Goal: Task Accomplishment & Management: Use online tool/utility

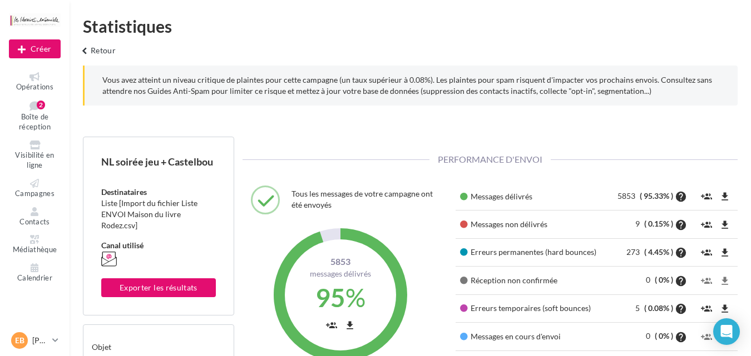
scroll to position [159, 256]
click at [48, 112] on span "Boîte de réception" at bounding box center [35, 121] width 32 height 19
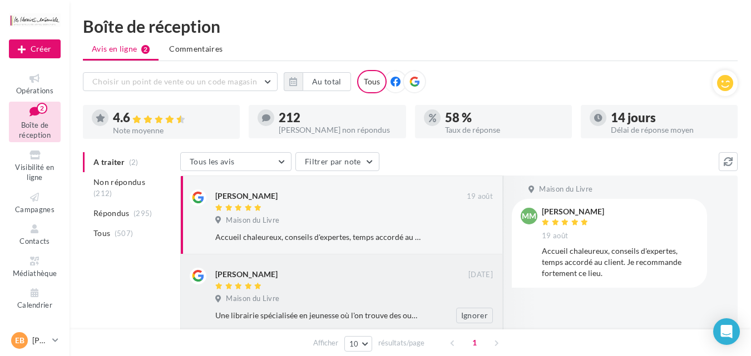
scroll to position [60, 0]
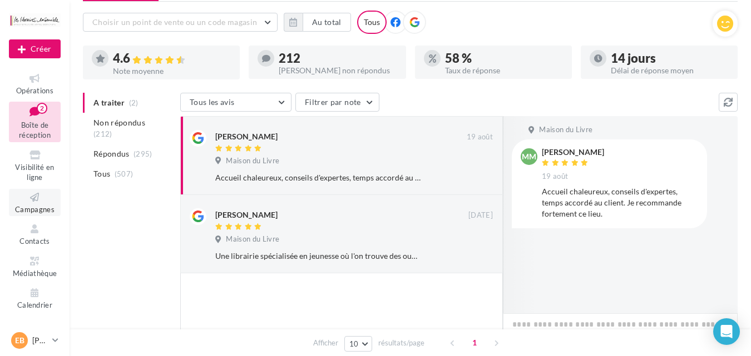
click at [33, 212] on span "Campagnes" at bounding box center [34, 209] width 39 height 9
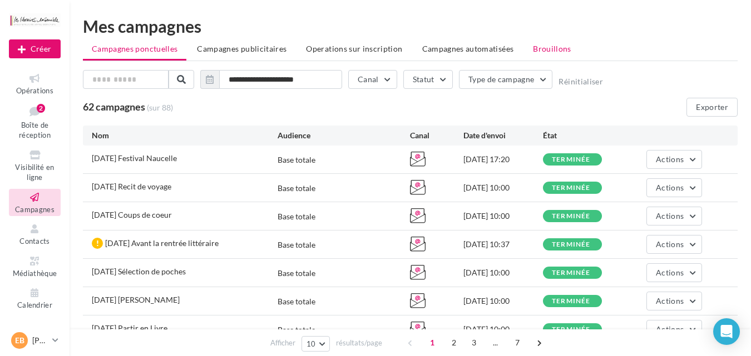
click at [546, 45] on span "Brouillons" at bounding box center [552, 48] width 38 height 9
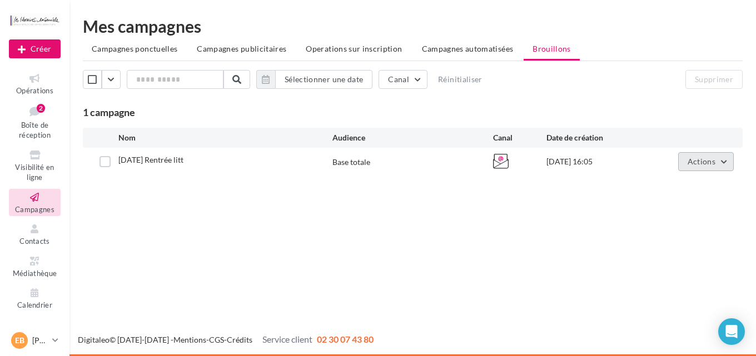
click at [700, 171] on button "Actions" at bounding box center [706, 161] width 56 height 19
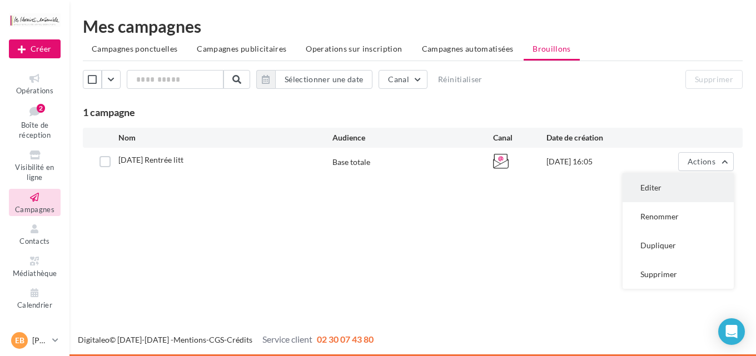
click at [666, 181] on button "Editer" at bounding box center [678, 188] width 111 height 29
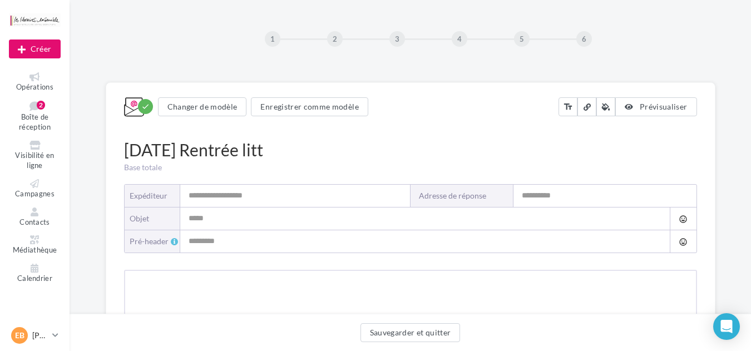
type input "**********"
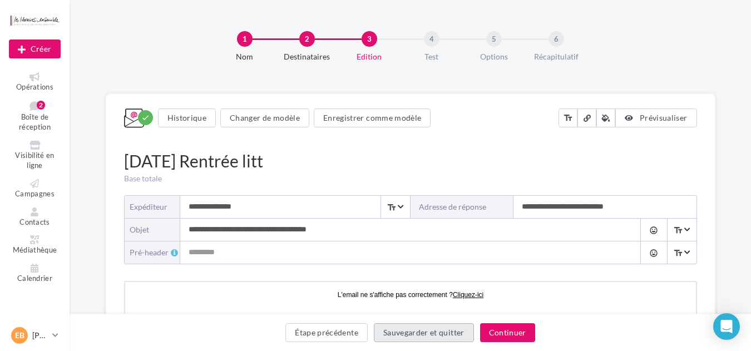
click at [410, 338] on button "Sauvegarder et quitter" at bounding box center [424, 332] width 100 height 19
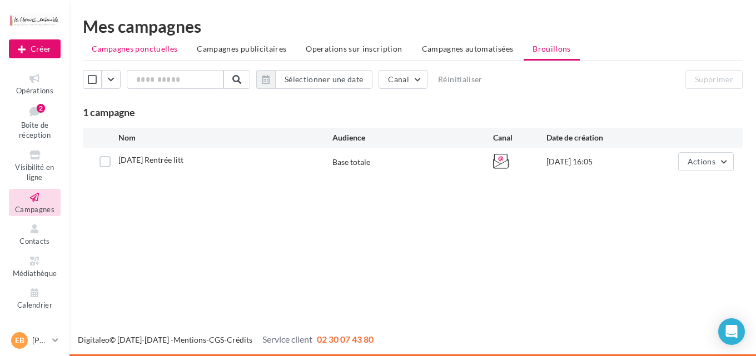
click at [134, 51] on span "Campagnes ponctuelles" at bounding box center [135, 48] width 86 height 9
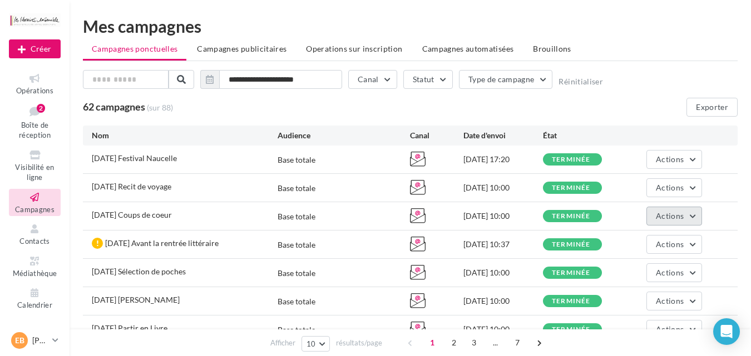
click at [668, 217] on span "Actions" at bounding box center [670, 215] width 28 height 9
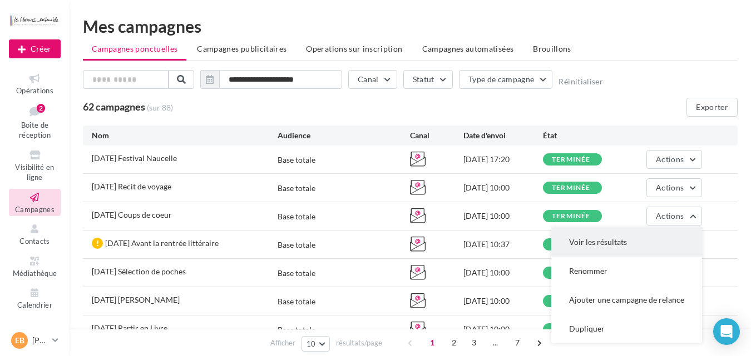
click at [638, 245] on button "Voir les résultats" at bounding box center [626, 242] width 151 height 29
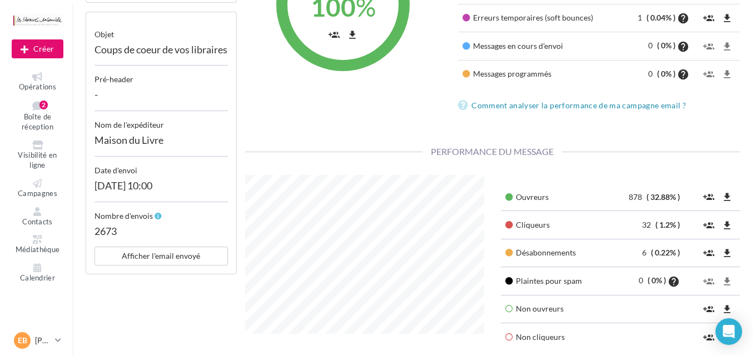
scroll to position [296, 0]
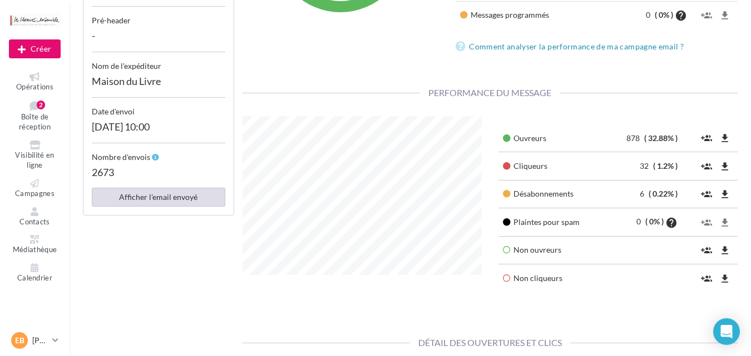
click at [163, 207] on button "Afficher l'email envoyé" at bounding box center [158, 197] width 133 height 19
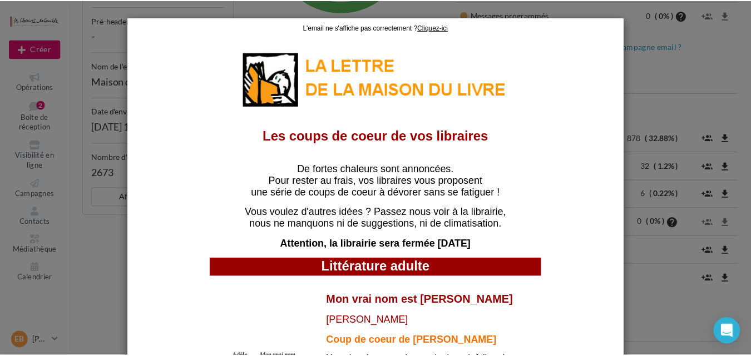
scroll to position [0, 0]
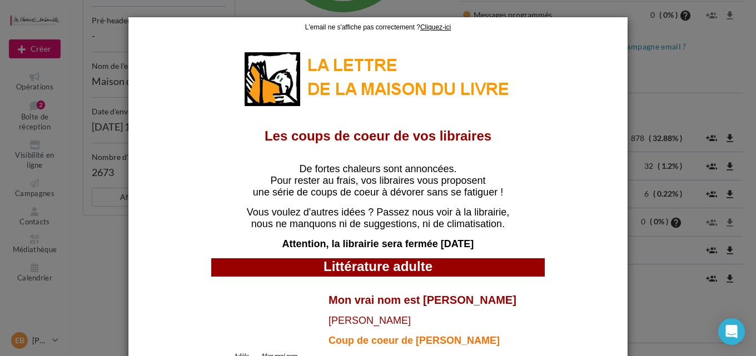
click at [667, 121] on div at bounding box center [378, 178] width 756 height 356
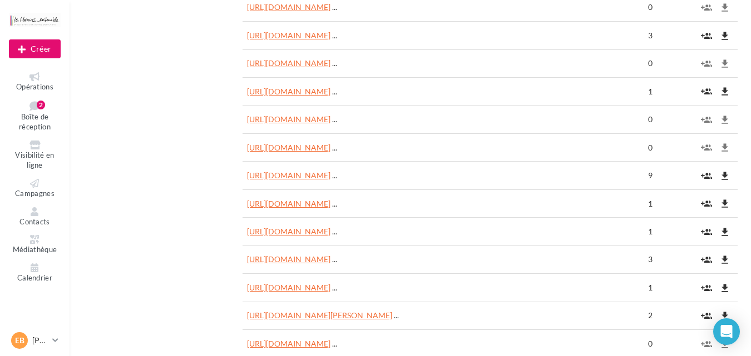
scroll to position [1424, 0]
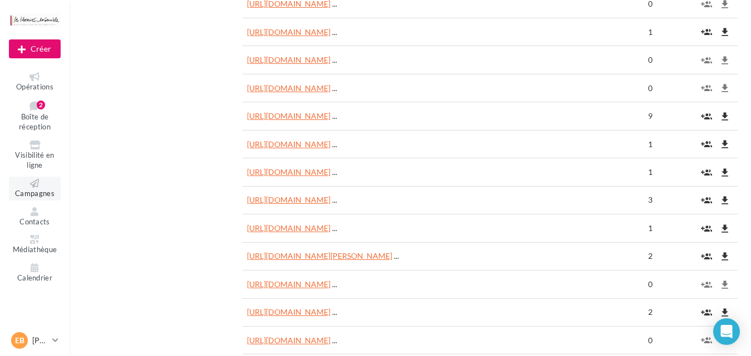
click at [38, 192] on span "Campagnes" at bounding box center [34, 193] width 39 height 9
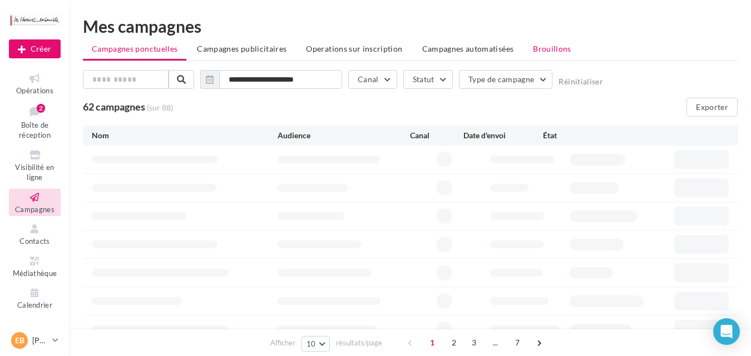
click at [557, 44] on span "Brouillons" at bounding box center [552, 48] width 38 height 9
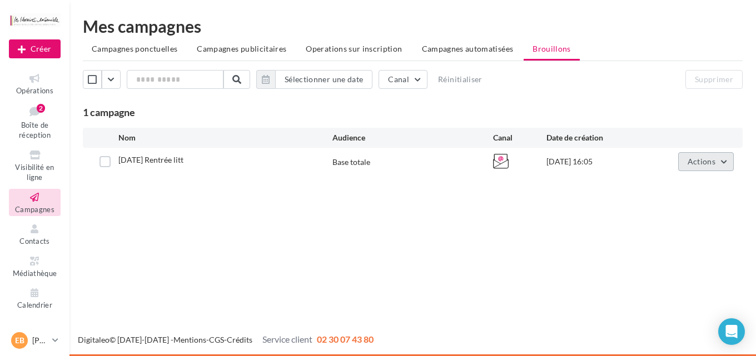
click at [697, 162] on span "Actions" at bounding box center [702, 161] width 28 height 9
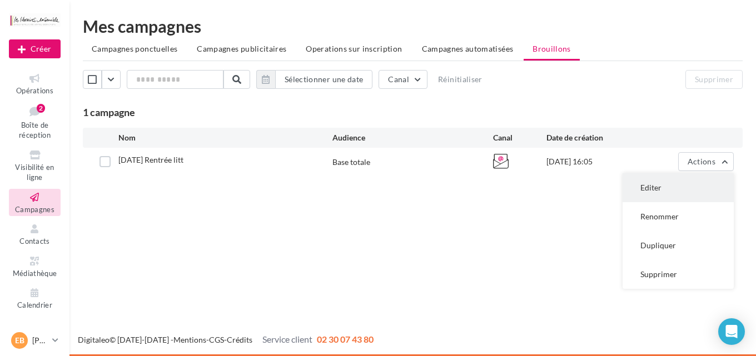
click at [671, 191] on button "Editer" at bounding box center [678, 188] width 111 height 29
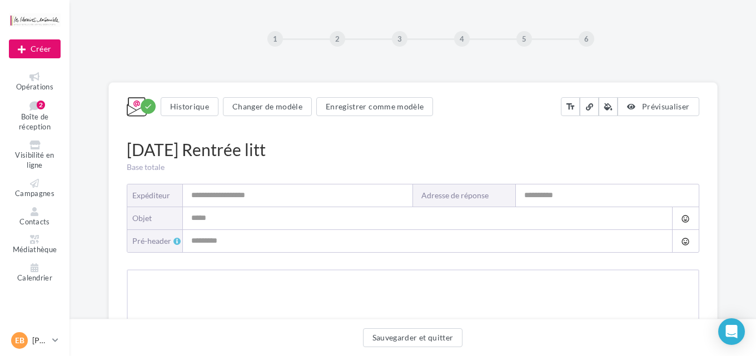
type input "**********"
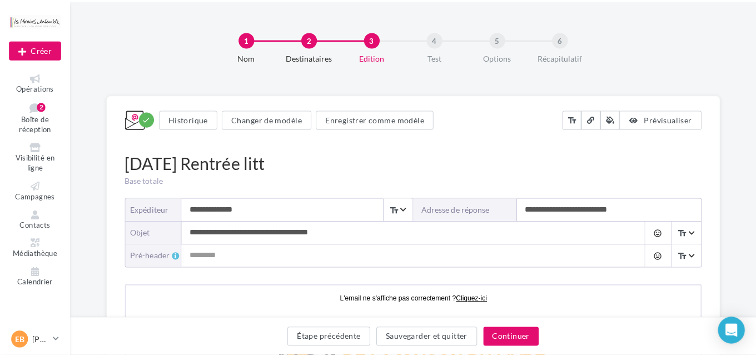
scroll to position [60, 0]
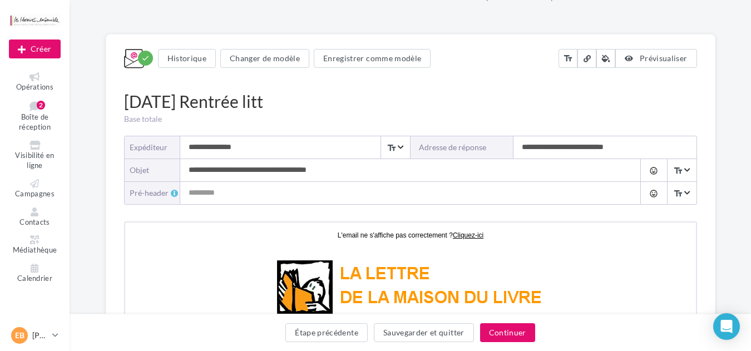
click at [662, 44] on div "check Historique Changer de modèle Enregistrer comme modèle text_fields Prévisu…" at bounding box center [410, 60] width 573 height 35
click at [657, 70] on div "check Historique Changer de modèle Enregistrer comme modèle text_fields Prévisu…" at bounding box center [410, 60] width 573 height 35
click at [659, 61] on span "Prévisualiser" at bounding box center [664, 57] width 48 height 9
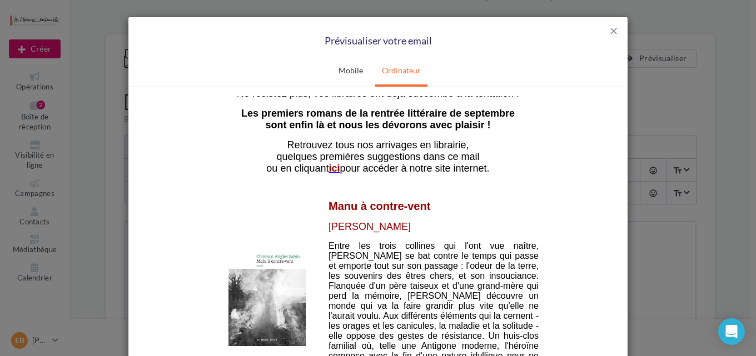
scroll to position [296, 0]
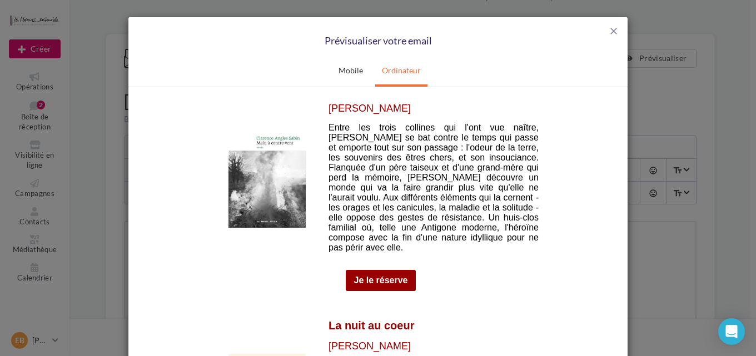
click at [268, 199] on img at bounding box center [267, 172] width 77 height 111
click at [381, 275] on link "Je le réserve" at bounding box center [381, 280] width 54 height 10
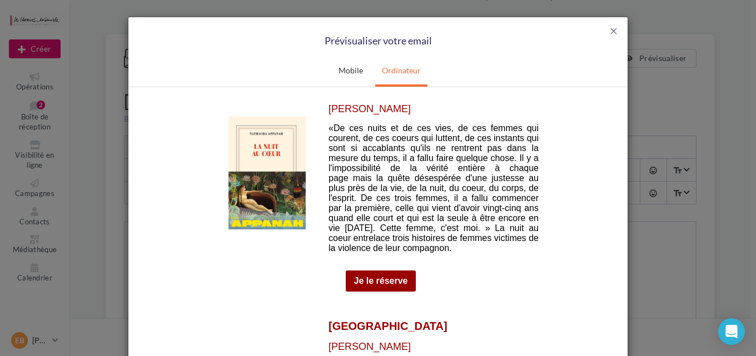
scroll to position [474, 0]
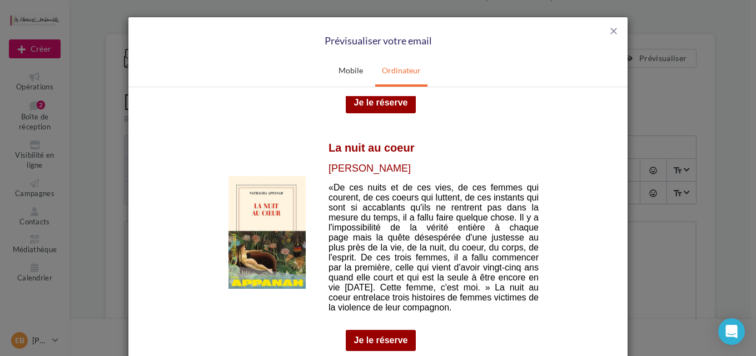
click at [276, 228] on img at bounding box center [267, 232] width 77 height 113
click at [378, 335] on link "Je le réserve" at bounding box center [381, 340] width 54 height 10
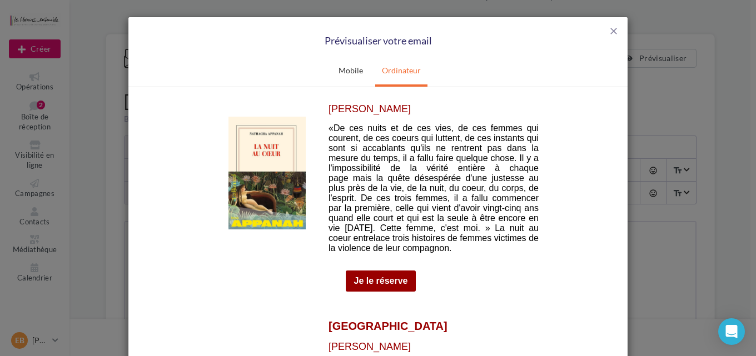
scroll to position [652, 0]
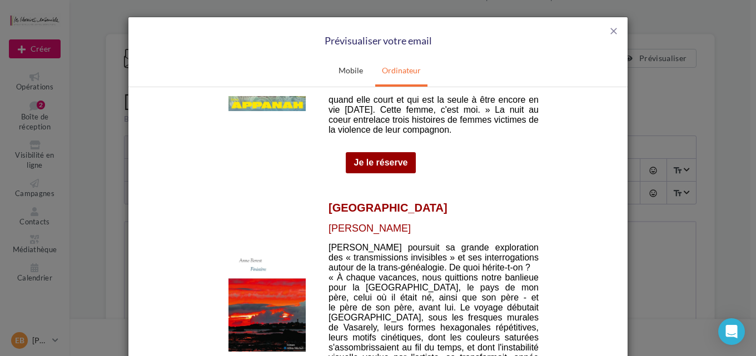
click at [275, 274] on img at bounding box center [267, 292] width 77 height 118
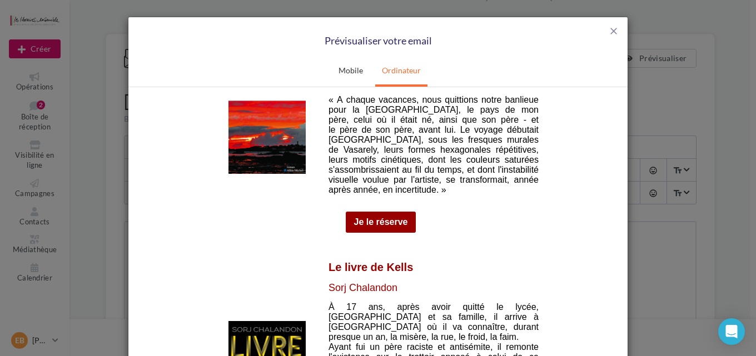
scroll to position [712, 0]
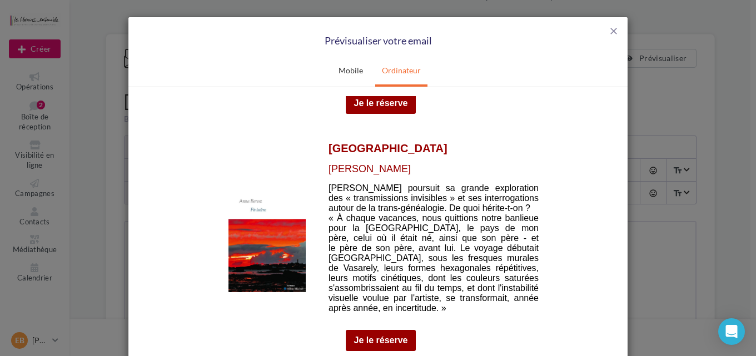
click at [382, 335] on link "Je le réserve" at bounding box center [381, 340] width 54 height 10
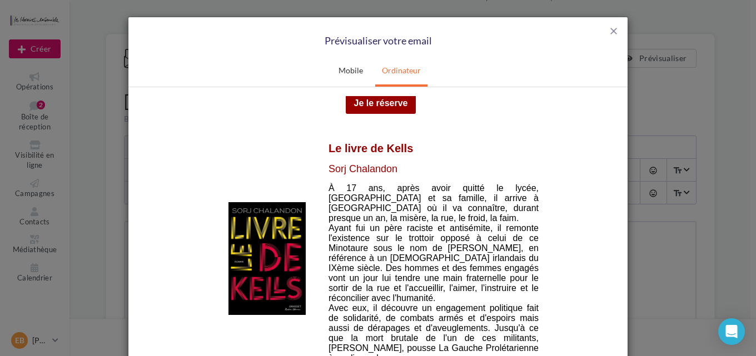
click at [265, 223] on img at bounding box center [267, 258] width 77 height 113
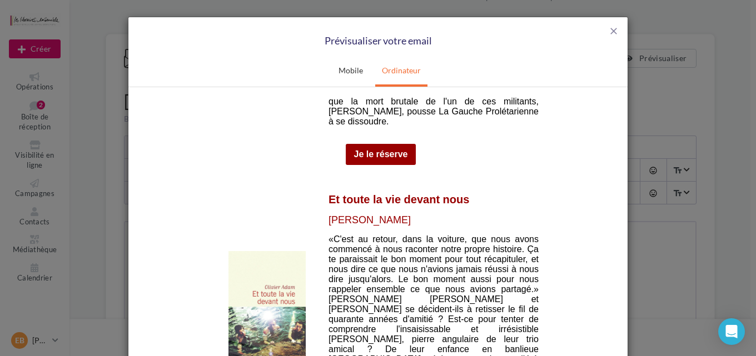
scroll to position [1305, 0]
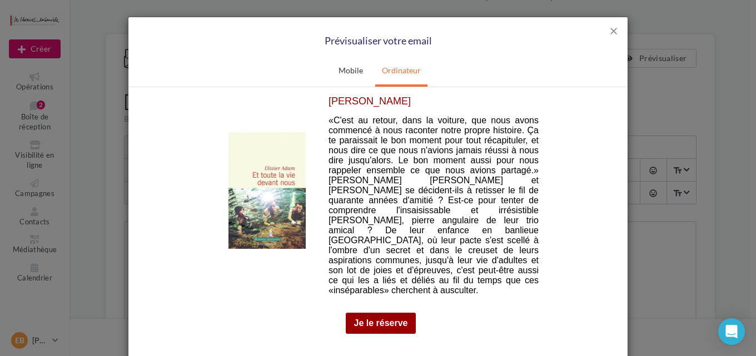
click at [276, 161] on img at bounding box center [267, 190] width 77 height 117
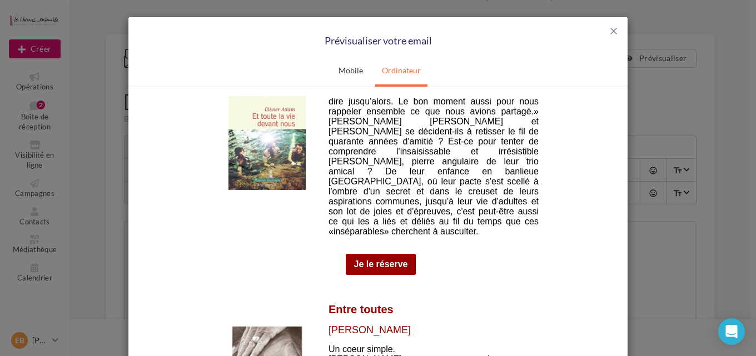
scroll to position [1483, 0]
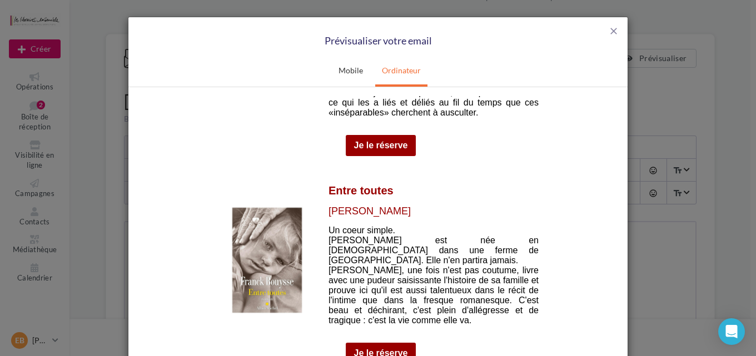
click at [286, 204] on img at bounding box center [267, 260] width 77 height 113
click at [365, 348] on link "Je le réserve" at bounding box center [381, 353] width 54 height 10
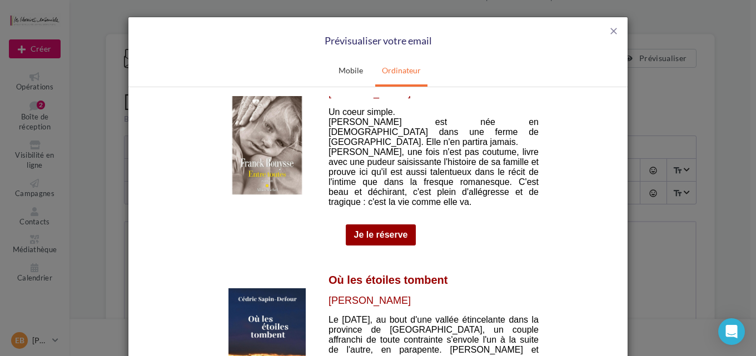
scroll to position [1661, 0]
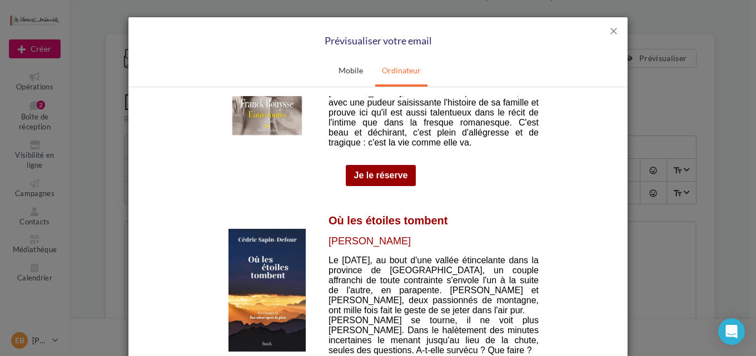
click at [261, 229] on img at bounding box center [267, 290] width 77 height 123
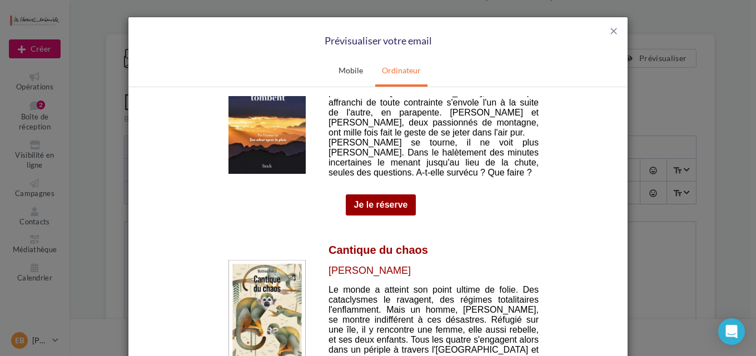
scroll to position [1898, 0]
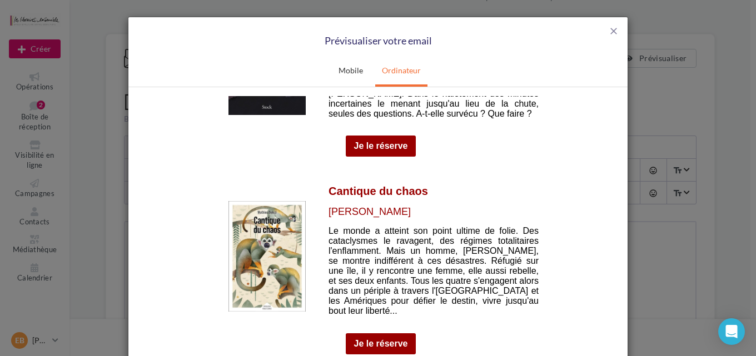
click at [267, 201] on img at bounding box center [267, 256] width 77 height 111
click at [383, 339] on link "Je le réserve" at bounding box center [381, 344] width 54 height 10
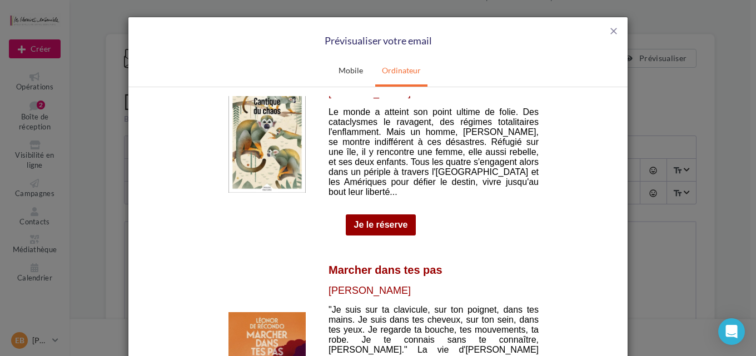
scroll to position [2076, 0]
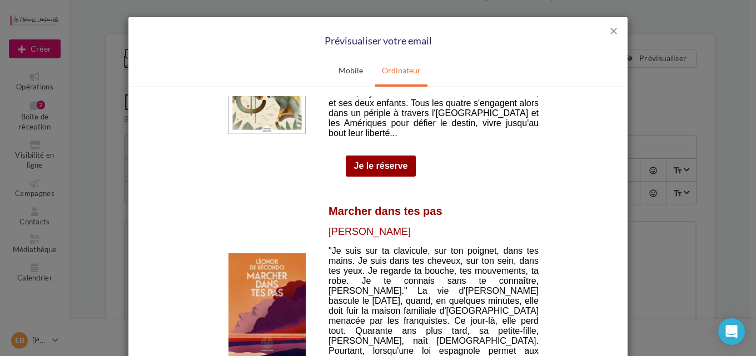
click at [260, 253] on img at bounding box center [267, 306] width 77 height 106
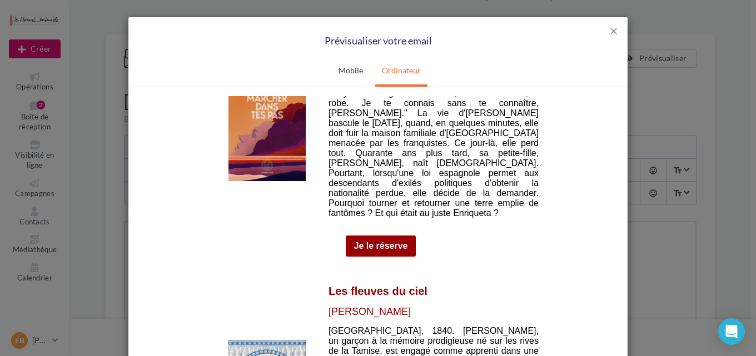
scroll to position [2314, 0]
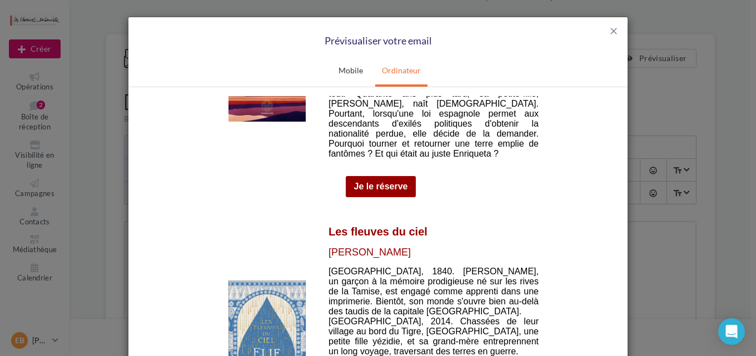
click at [295, 280] on img at bounding box center [267, 341] width 77 height 122
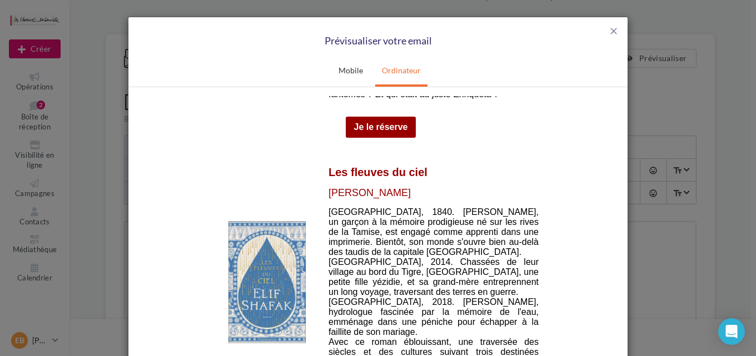
scroll to position [2432, 0]
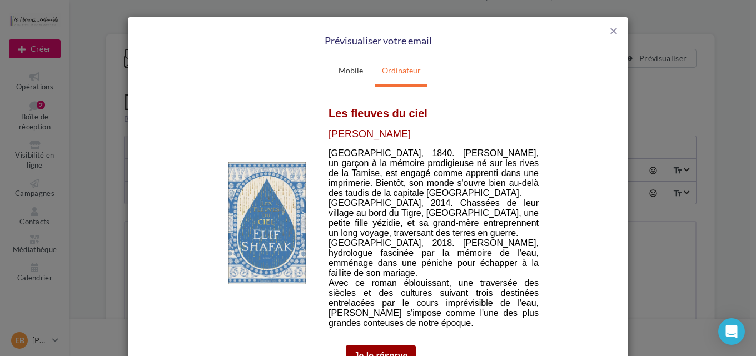
click at [395, 351] on link "Je le réserve" at bounding box center [381, 356] width 54 height 10
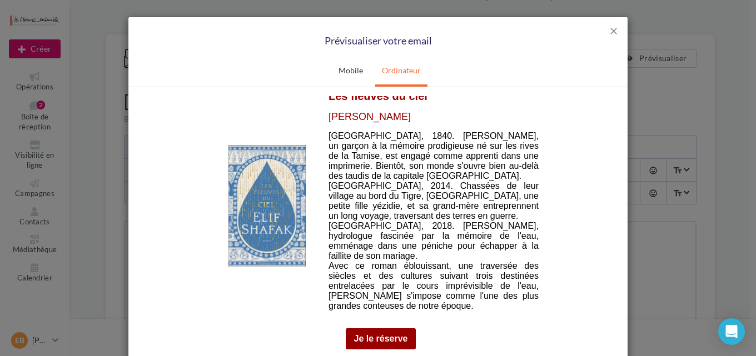
scroll to position [2271, 0]
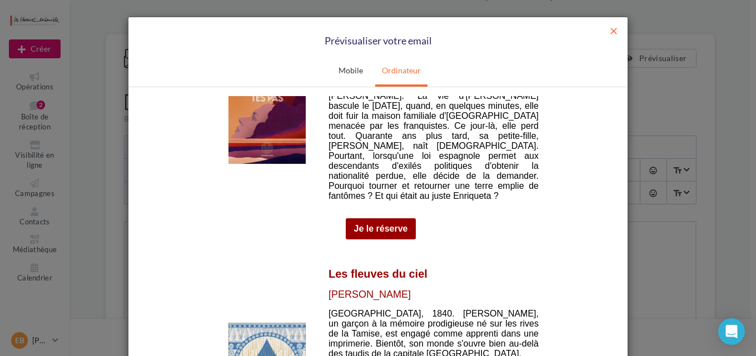
click at [610, 32] on span "close" at bounding box center [613, 31] width 11 height 11
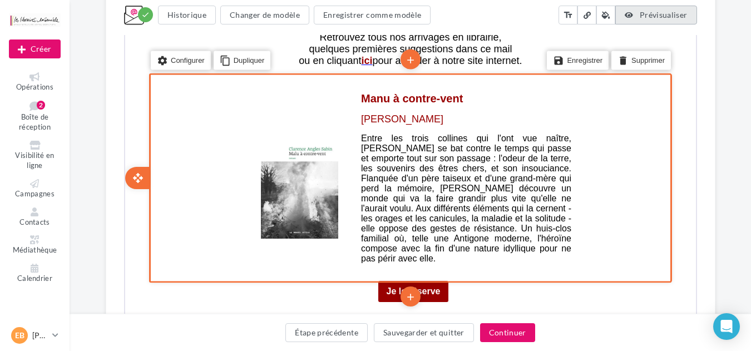
scroll to position [593, 0]
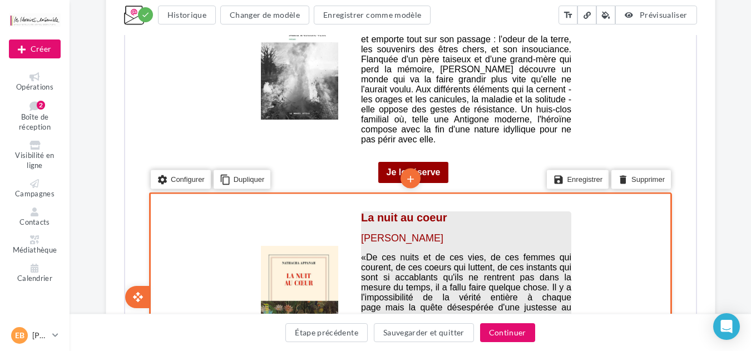
click at [369, 251] on span "«De ces nuits et de ces vies, de ces femmes qui courent, de ces coeurs qui lutt…" at bounding box center [464, 316] width 210 height 130
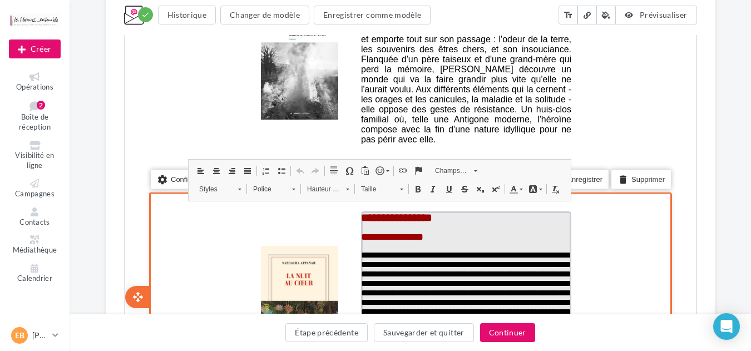
click at [363, 250] on span "**********" at bounding box center [464, 301] width 210 height 103
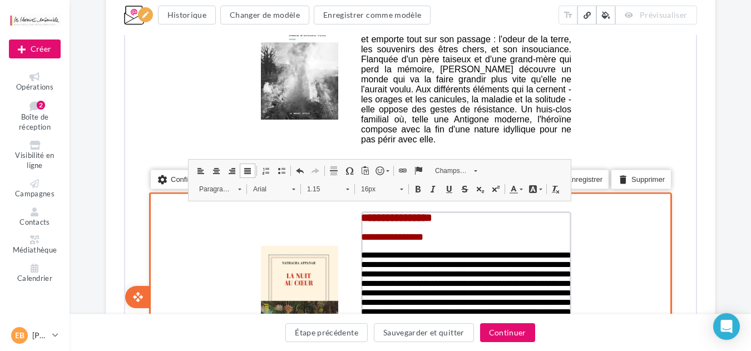
scroll to position [712, 0]
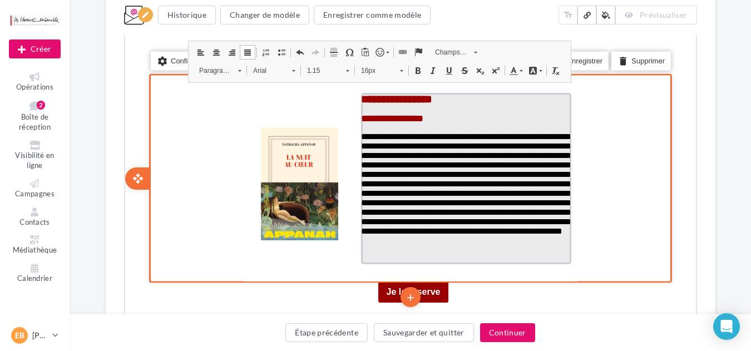
click at [527, 230] on span "**********" at bounding box center [464, 182] width 210 height 103
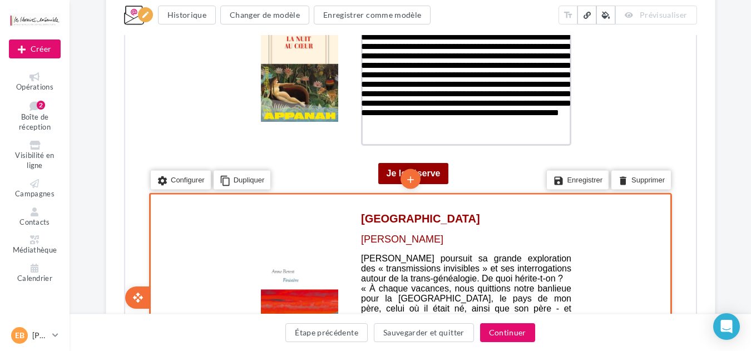
scroll to position [890, 0]
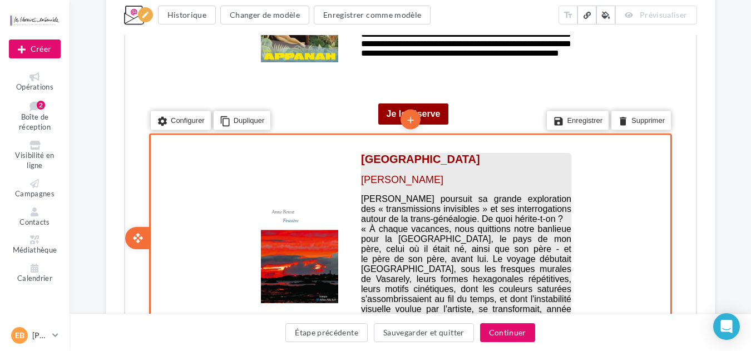
click at [478, 223] on span "« À chaque vacances, nous quittions notre banlieue pour la [GEOGRAPHIC_DATA], l…" at bounding box center [464, 273] width 210 height 100
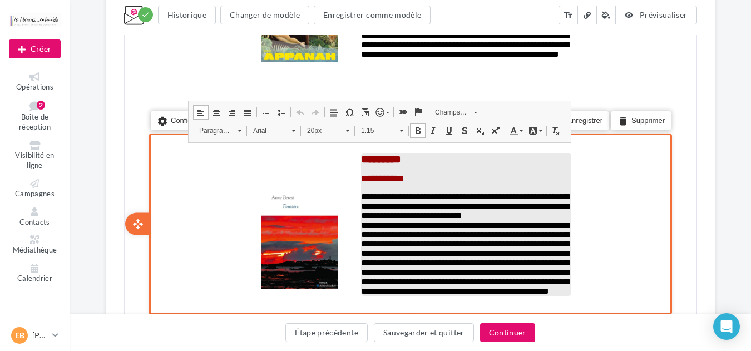
click at [565, 191] on span "**********" at bounding box center [464, 204] width 210 height 27
click at [473, 199] on span "**********" at bounding box center [464, 204] width 210 height 27
click at [367, 220] on span "**********" at bounding box center [464, 257] width 210 height 75
click at [563, 294] on span "**********" at bounding box center [464, 257] width 210 height 75
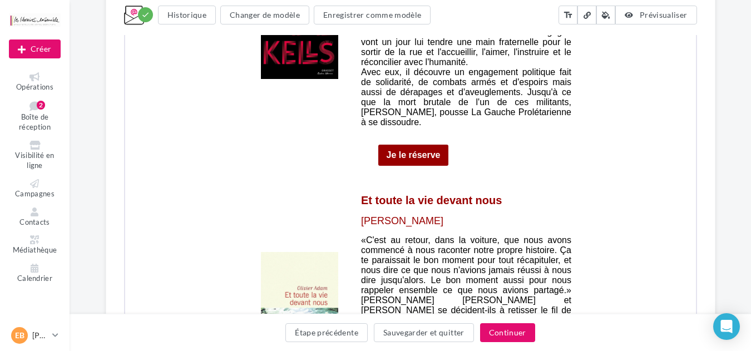
scroll to position [1424, 0]
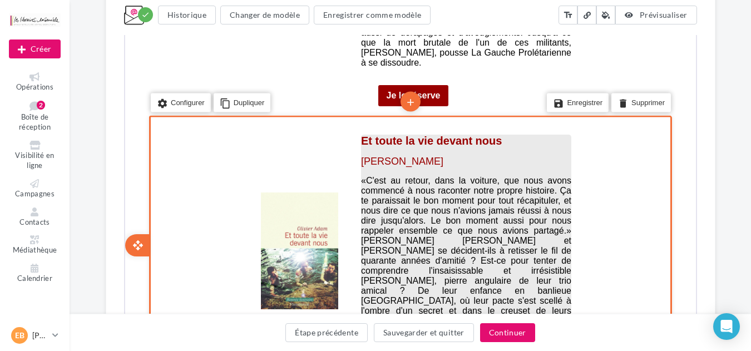
click at [365, 175] on span "«C'est au retour, dans la voiture, que nous avons commencé à nous raconter notr…" at bounding box center [464, 265] width 210 height 180
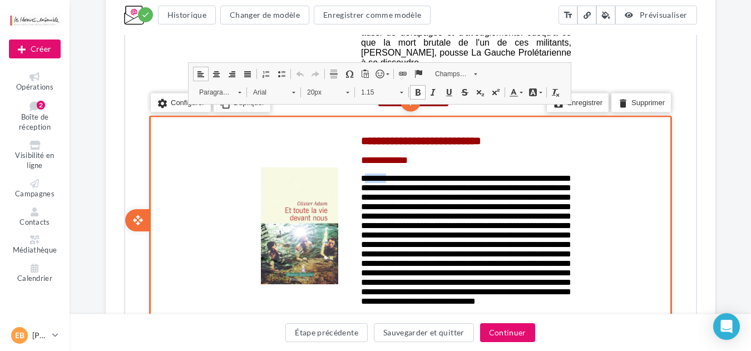
click at [365, 173] on span "**********" at bounding box center [464, 238] width 210 height 131
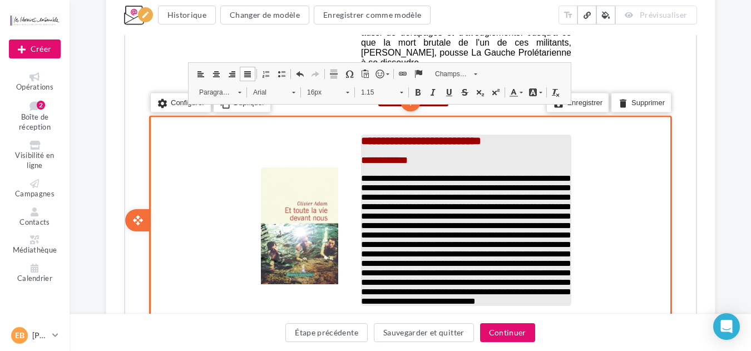
click at [563, 198] on span "**********" at bounding box center [464, 238] width 210 height 131
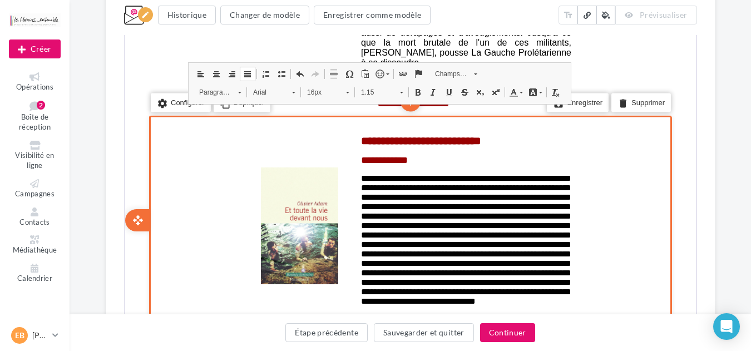
click at [721, 203] on div "**********" at bounding box center [410, 208] width 681 height 3077
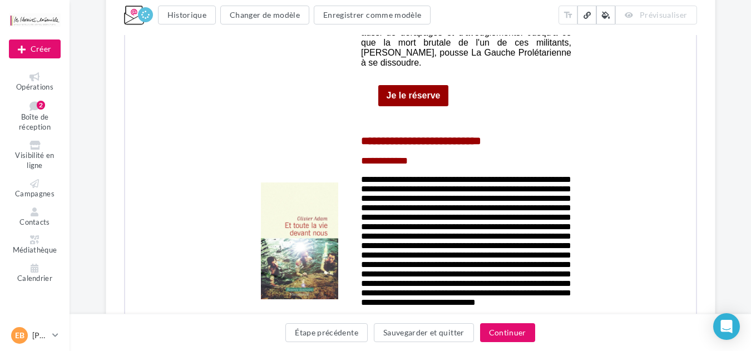
scroll to position [1542, 0]
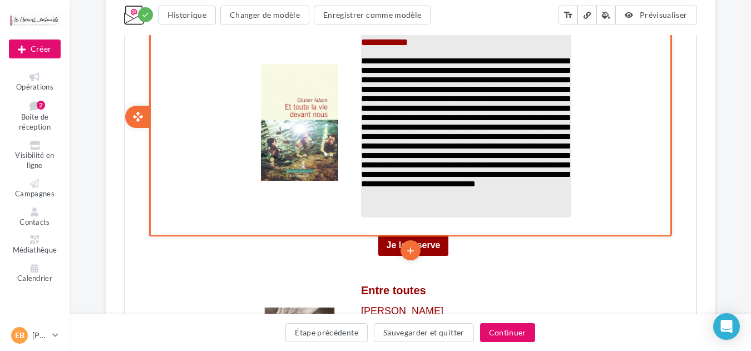
click at [380, 158] on span "**********" at bounding box center [464, 121] width 210 height 131
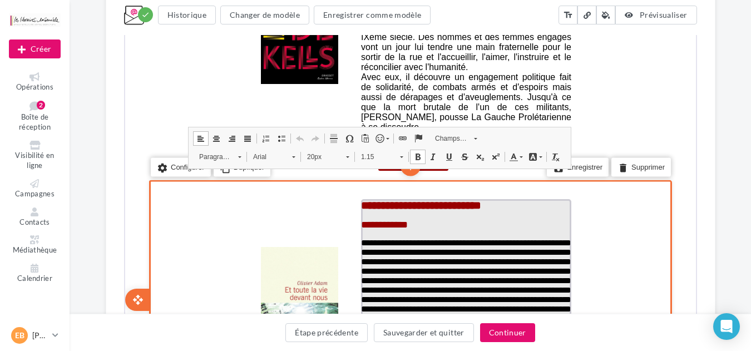
scroll to position [1537, 0]
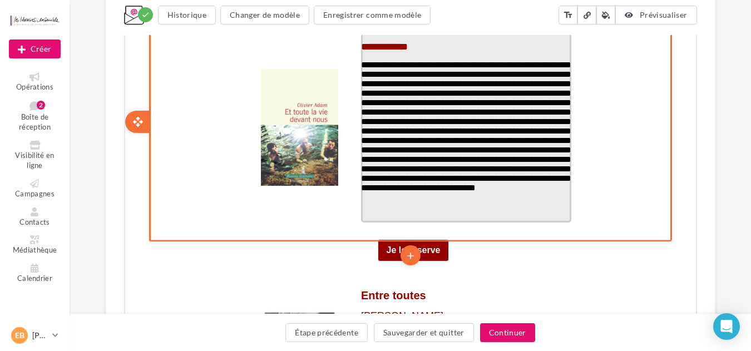
click at [367, 187] on span "**********" at bounding box center [464, 125] width 210 height 131
click at [412, 187] on span "**********" at bounding box center [464, 125] width 210 height 131
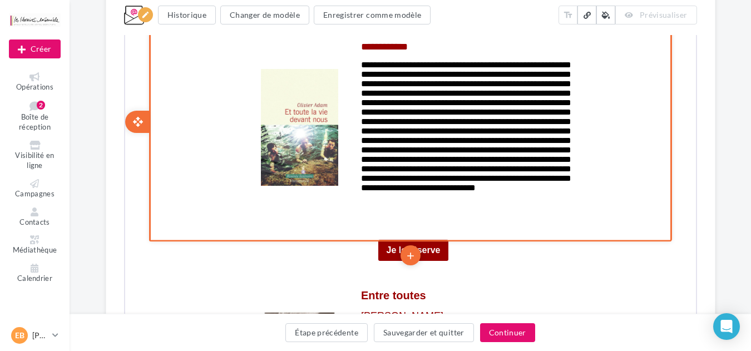
click at [692, 199] on body "L'email ne s'affiche pas correctement ? Cliquez-ici settings Configurer content…" at bounding box center [408, 167] width 571 height 2847
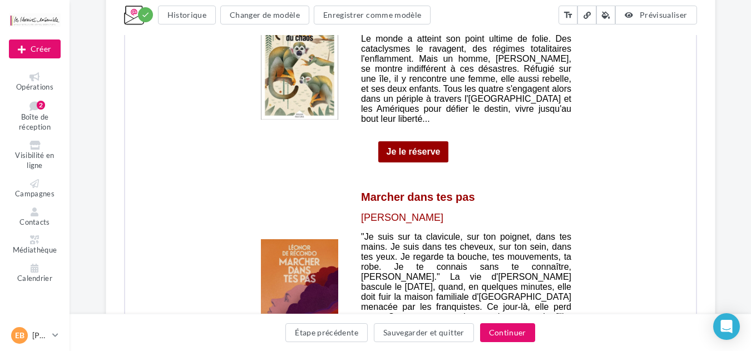
scroll to position [2368, 0]
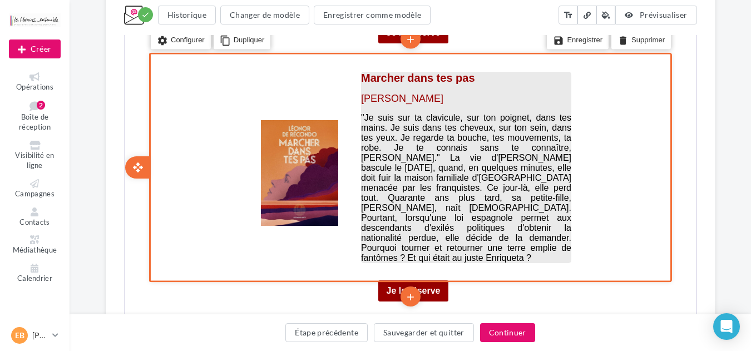
click at [374, 112] on span ""Je suis sur ta clavicule, sur ton poignet, dans tes mains. Je suis dans tes ch…" at bounding box center [464, 187] width 210 height 150
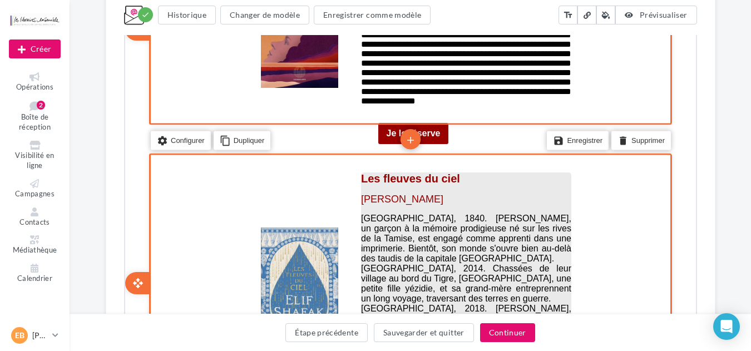
scroll to position [2546, 0]
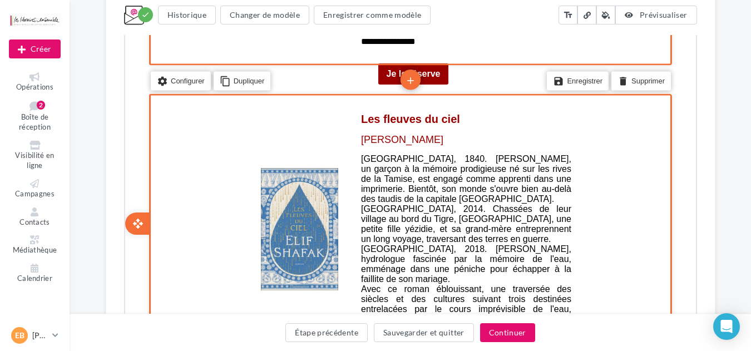
click at [690, 155] on div "edit photo_library rounded_corner crop link style Les fleuves du ciel [PERSON_N…" at bounding box center [408, 223] width 567 height 256
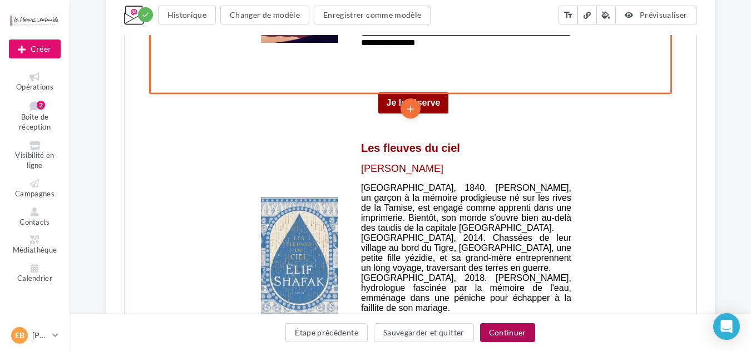
click at [499, 330] on button "Continuer" at bounding box center [507, 332] width 55 height 19
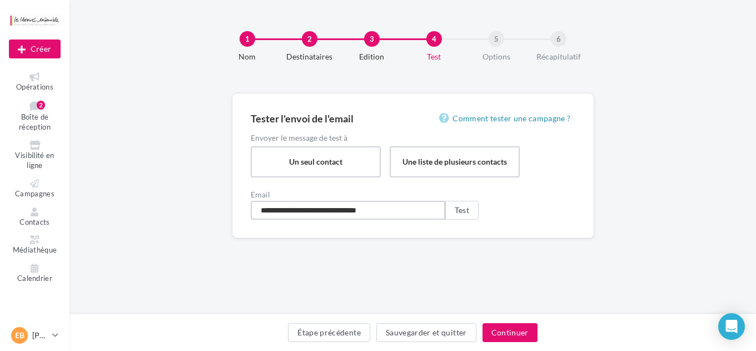
drag, startPoint x: 256, startPoint y: 212, endPoint x: 136, endPoint y: 202, distance: 120.5
click at [136, 202] on div "**********" at bounding box center [413, 183] width 687 height 180
type input "**********"
click at [470, 208] on button "Test" at bounding box center [461, 210] width 33 height 19
click at [425, 332] on button "Sauvegarder et quitter" at bounding box center [427, 332] width 100 height 19
